Goal: Information Seeking & Learning: Learn about a topic

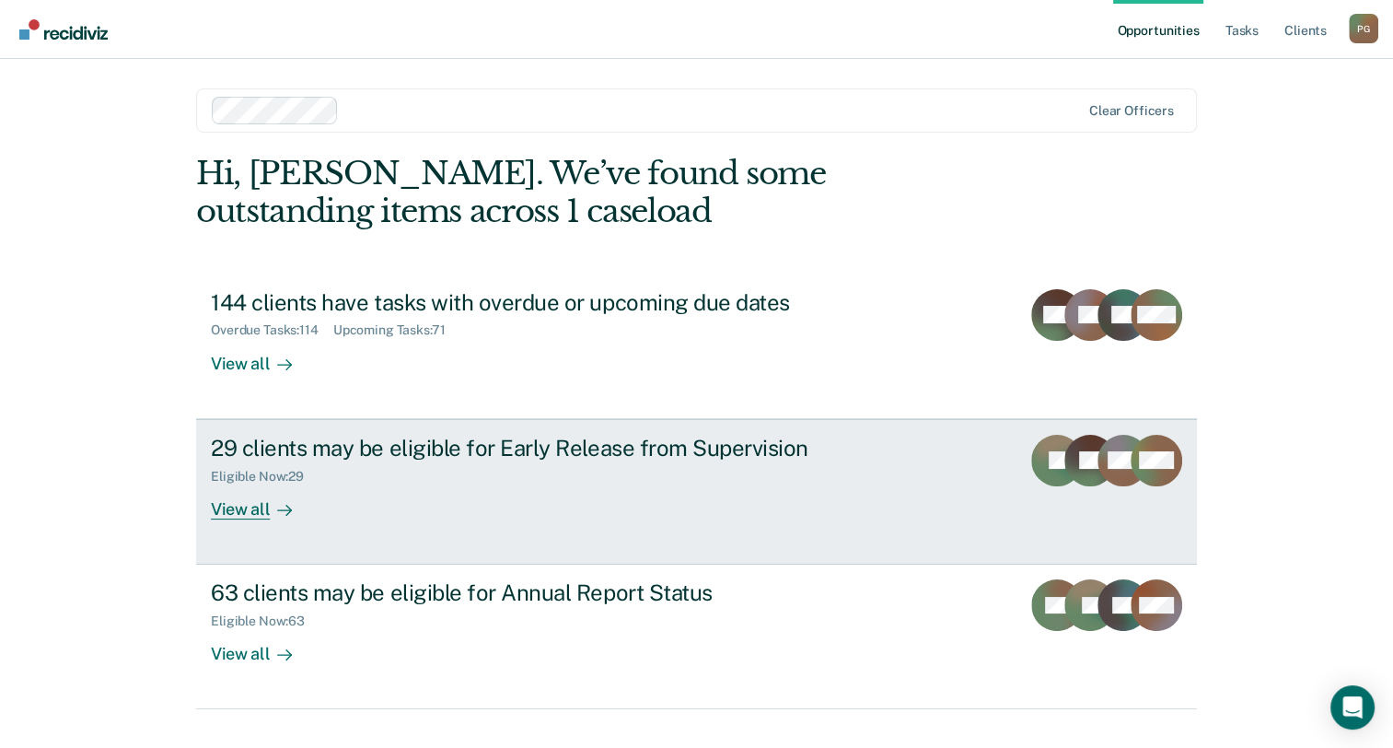
click at [611, 505] on div "29 clients may be eligible for Early Release from Supervision Eligible Now : 29…" at bounding box center [556, 477] width 690 height 85
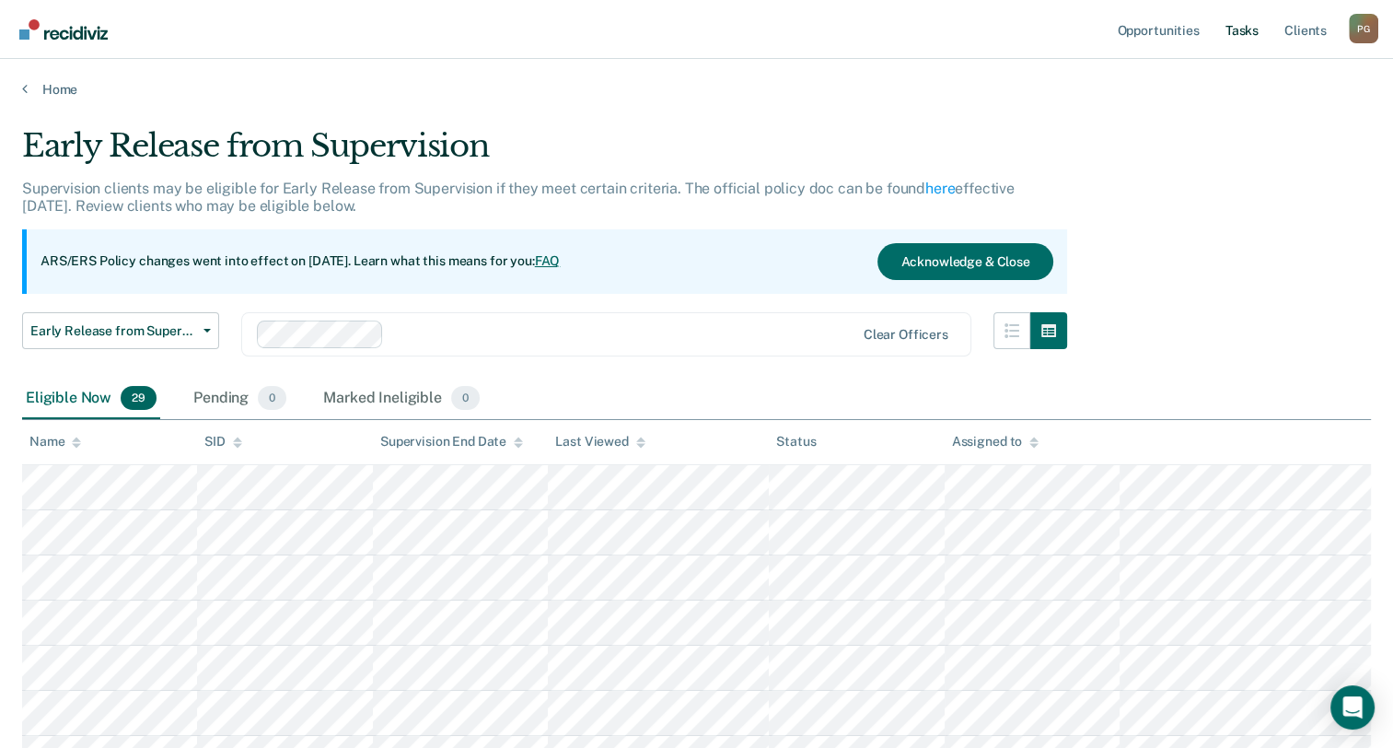
click at [1246, 29] on link "Tasks" at bounding box center [1242, 29] width 41 height 59
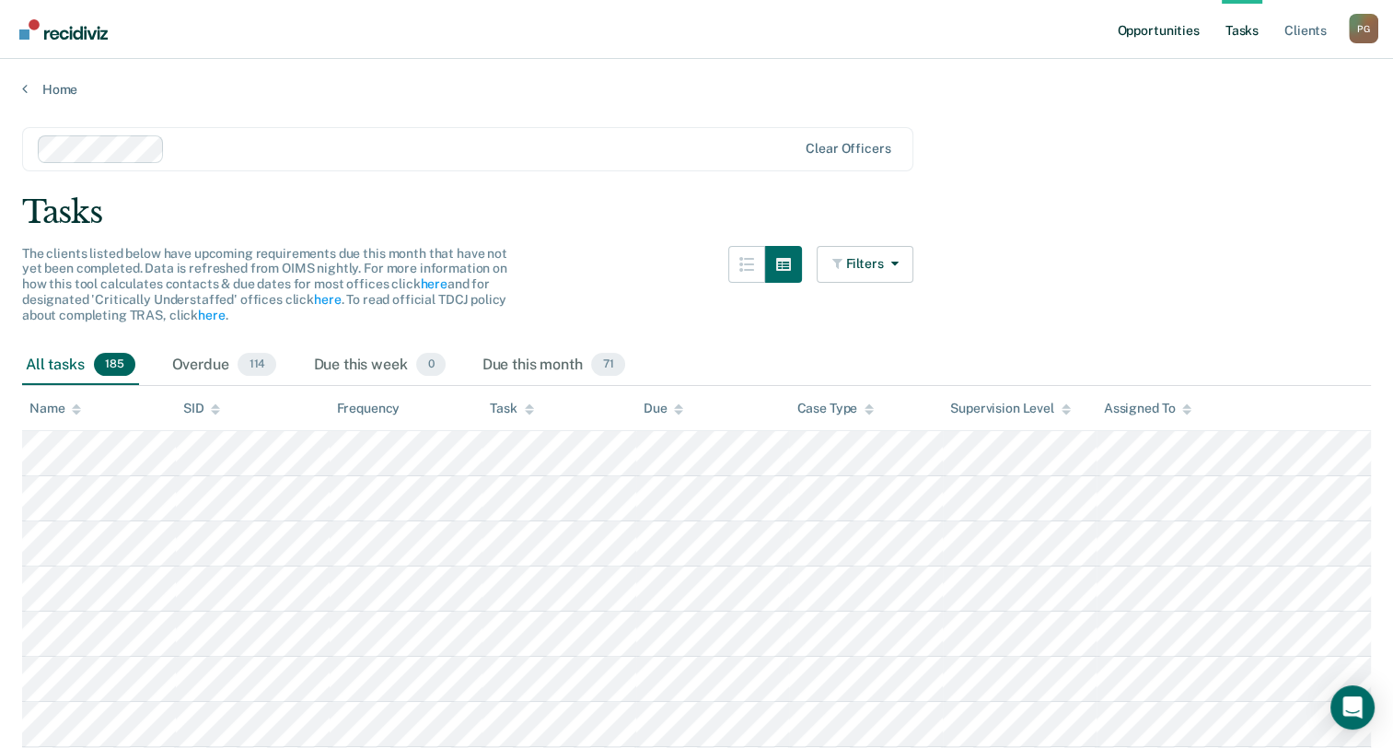
click at [1150, 31] on link "Opportunities" at bounding box center [1157, 29] width 89 height 59
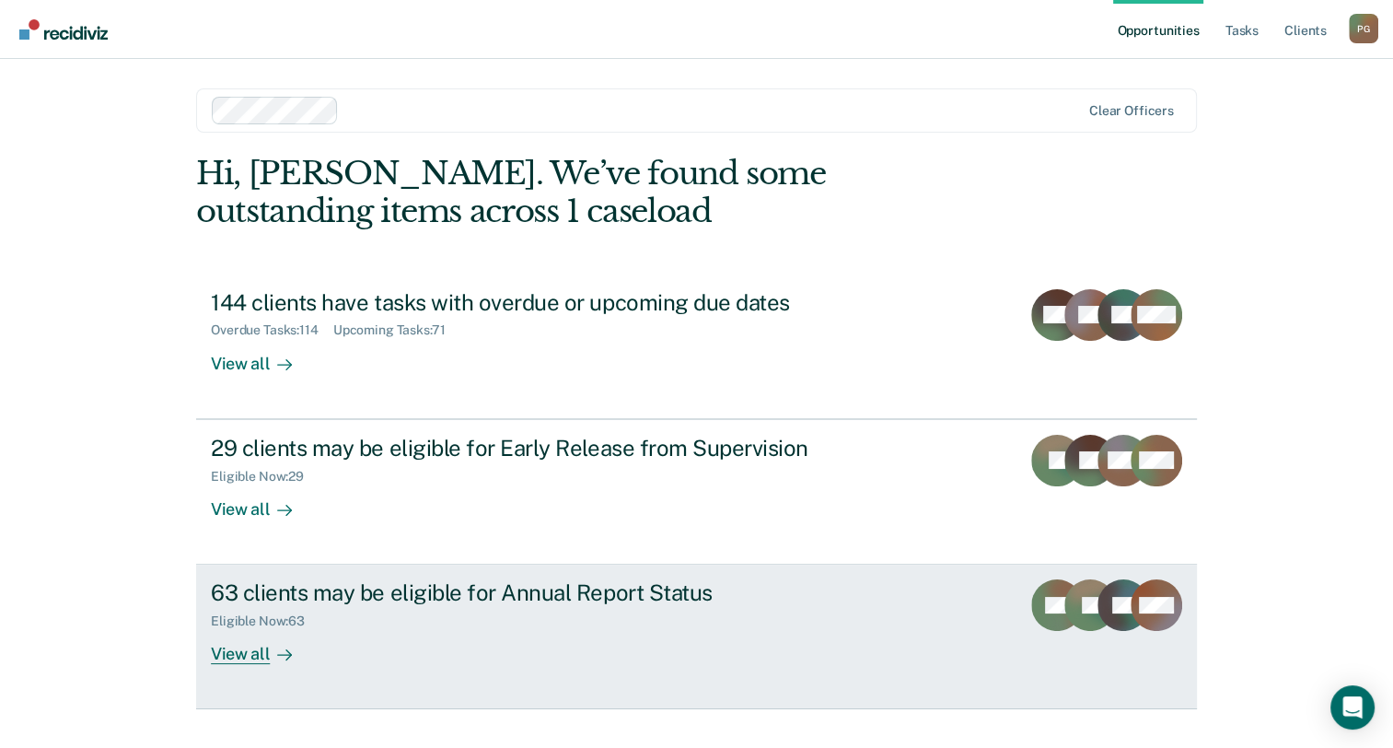
click at [631, 629] on div "63 clients may be eligible for Annual Report Status Eligible Now : 63 View all" at bounding box center [556, 621] width 690 height 85
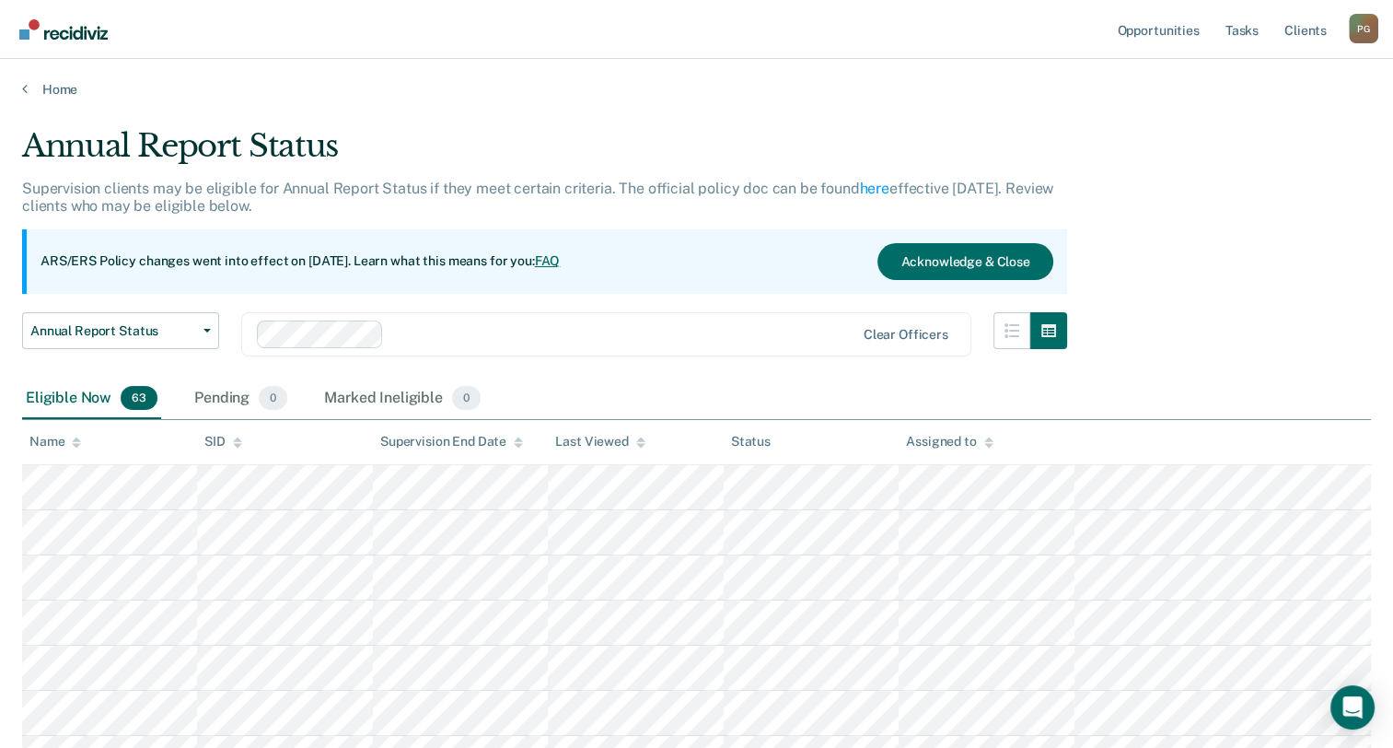
drag, startPoint x: 99, startPoint y: 0, endPoint x: 714, endPoint y: 73, distance: 619.3
click at [714, 73] on div "Home" at bounding box center [696, 78] width 1393 height 39
